Goal: Check status: Check status

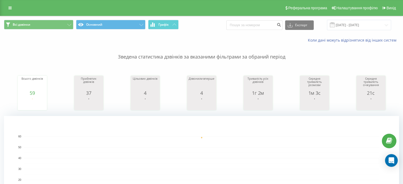
click at [335, 25] on span at bounding box center [332, 25] width 5 height 5
click at [341, 23] on input "[DATE] - [DATE]" at bounding box center [359, 25] width 64 height 10
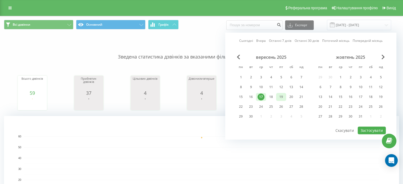
click at [284, 98] on div "19" at bounding box center [281, 97] width 7 height 7
click at [362, 129] on button "Застосувати" at bounding box center [372, 131] width 28 height 8
type input "[DATE] - [DATE]"
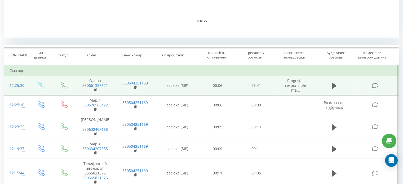
scroll to position [212, 0]
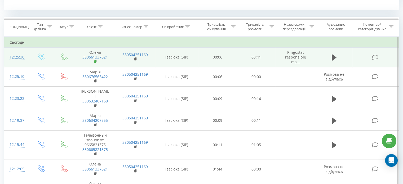
click at [95, 61] on rect at bounding box center [95, 61] width 2 height 2
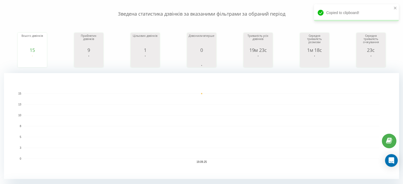
scroll to position [0, 0]
